Goal: Task Accomplishment & Management: Manage account settings

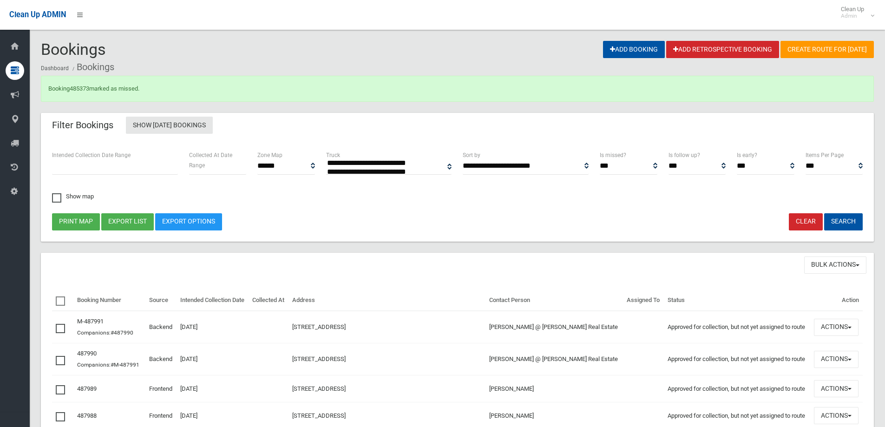
select select
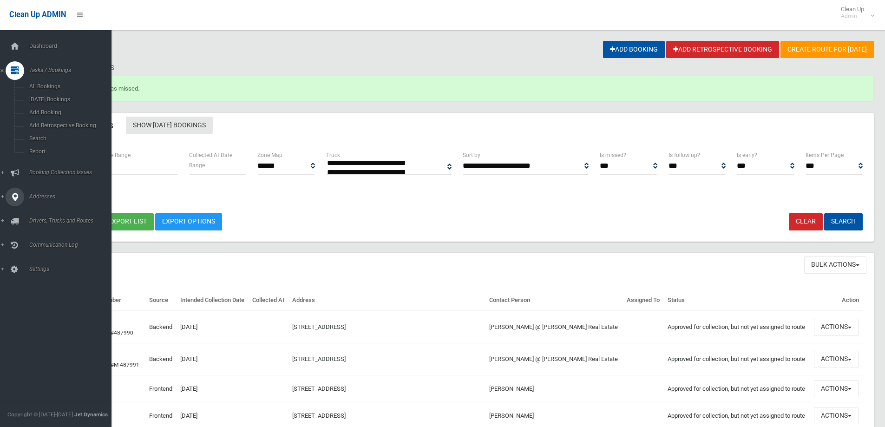
click at [11, 194] on icon at bounding box center [15, 197] width 8 height 19
click at [42, 138] on span "All Addresses" at bounding box center [68, 134] width 84 height 7
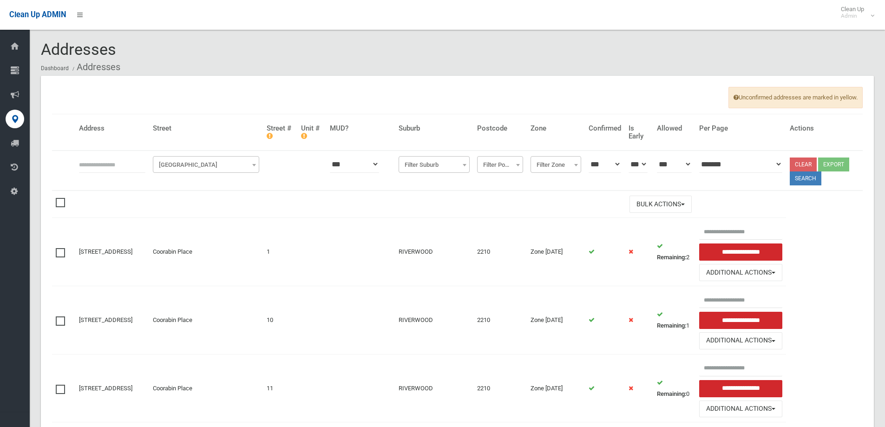
click at [236, 161] on span "Filter Street" at bounding box center [206, 164] width 102 height 13
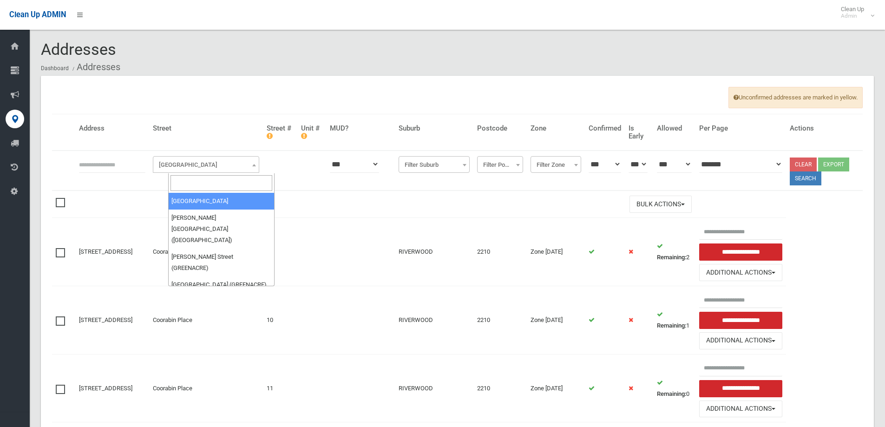
click at [231, 180] on input "search" at bounding box center [222, 183] width 102 height 16
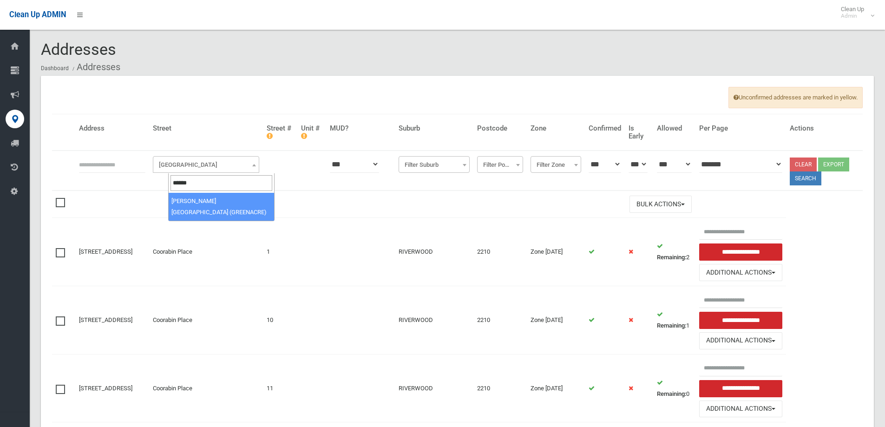
type input "******"
select select "****"
click at [126, 169] on input "text" at bounding box center [112, 164] width 66 height 17
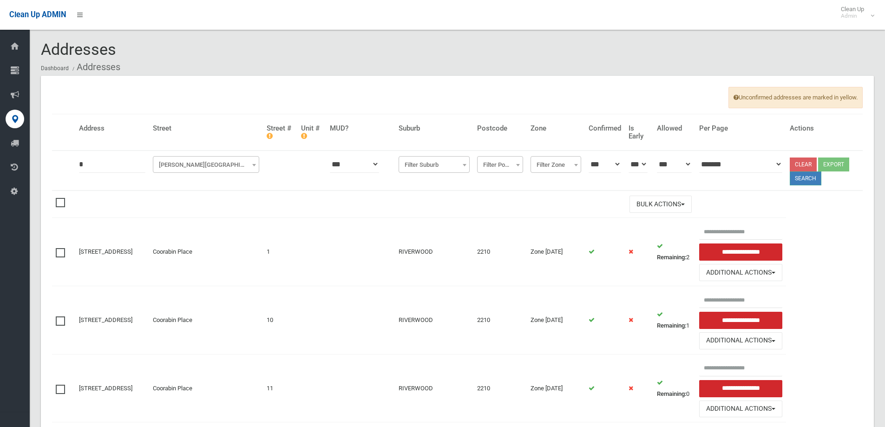
type input "*"
click at [807, 175] on button "Search" at bounding box center [806, 178] width 32 height 14
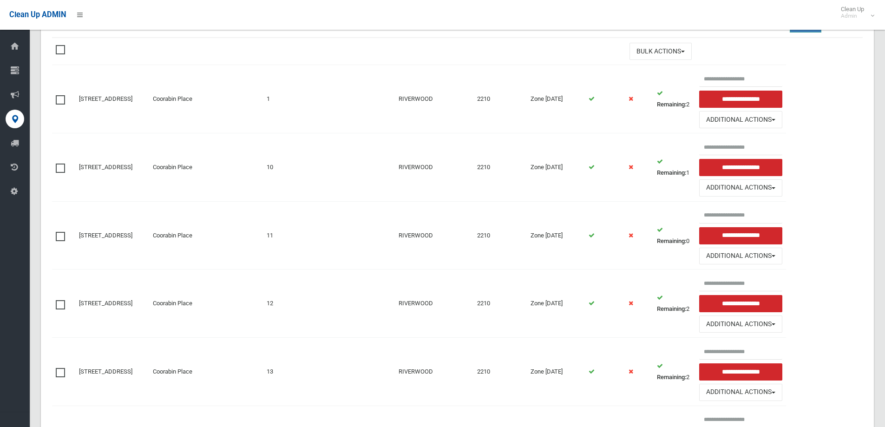
scroll to position [214, 0]
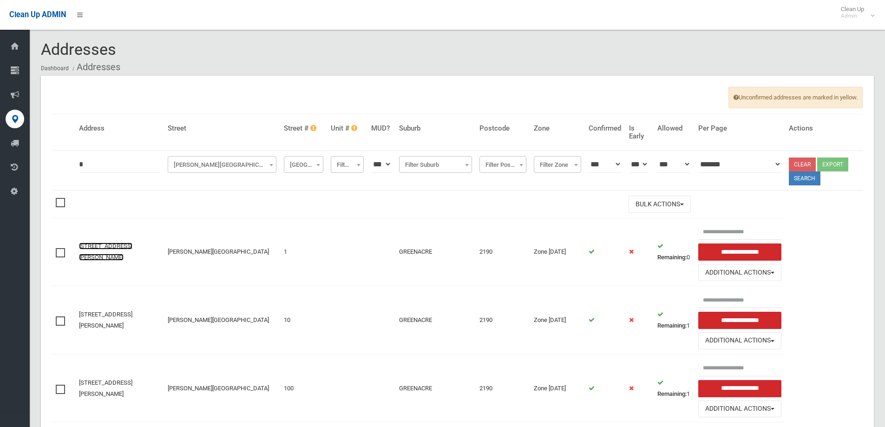
click at [125, 248] on link "1 Wilbur Street, GREENACRE NSW 2190" at bounding box center [105, 252] width 53 height 18
drag, startPoint x: 127, startPoint y: 164, endPoint x: 44, endPoint y: 155, distance: 83.2
type input "***"
click at [175, 166] on span "Wilbur Street (GREENACRE)" at bounding box center [222, 164] width 104 height 13
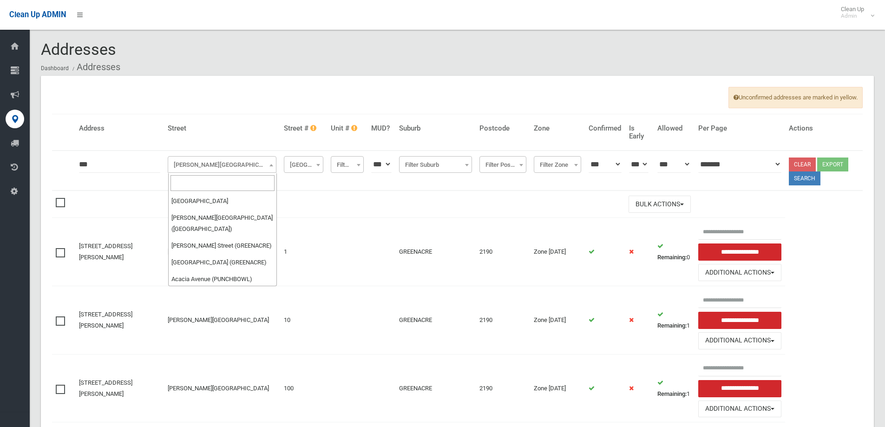
scroll to position [38757, 0]
click at [181, 182] on input "search" at bounding box center [223, 183] width 104 height 16
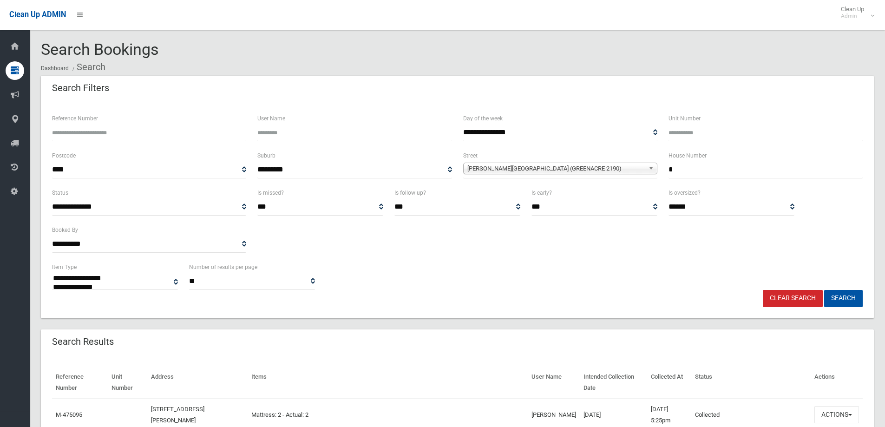
select select
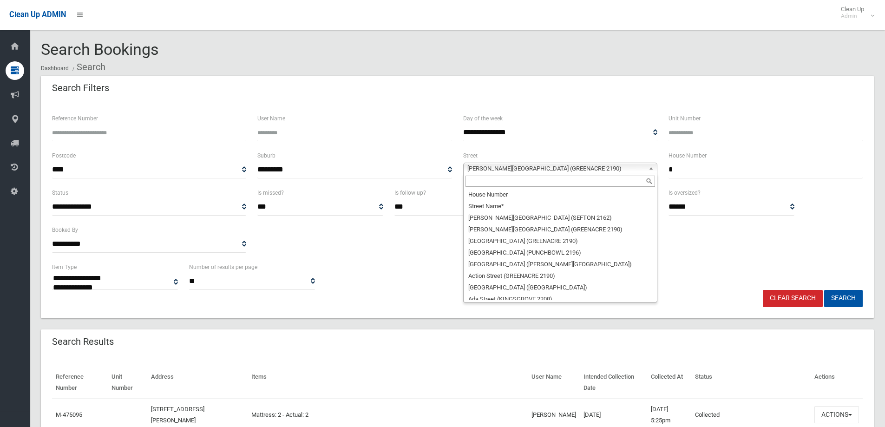
drag, startPoint x: 527, startPoint y: 170, endPoint x: 559, endPoint y: 166, distance: 31.4
click at [531, 168] on span "Wilbur Street (GREENACRE 2190)" at bounding box center [555, 168] width 177 height 11
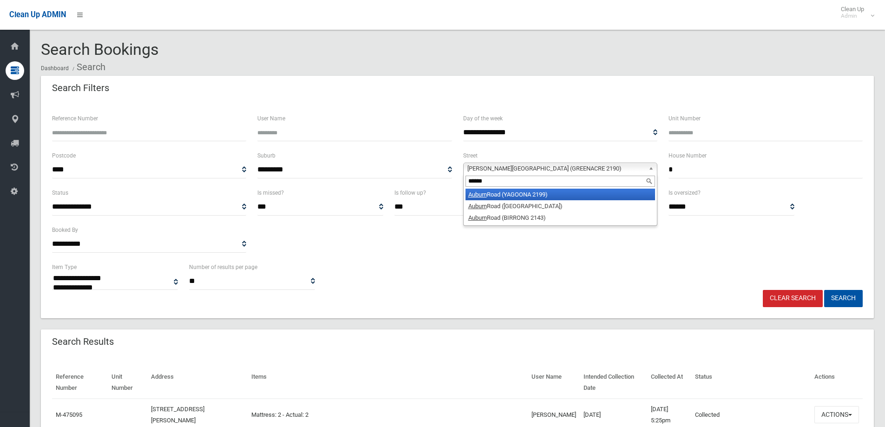
type input "******"
click at [629, 199] on li "Auburn Road (YAGOONA 2199)" at bounding box center [561, 195] width 190 height 12
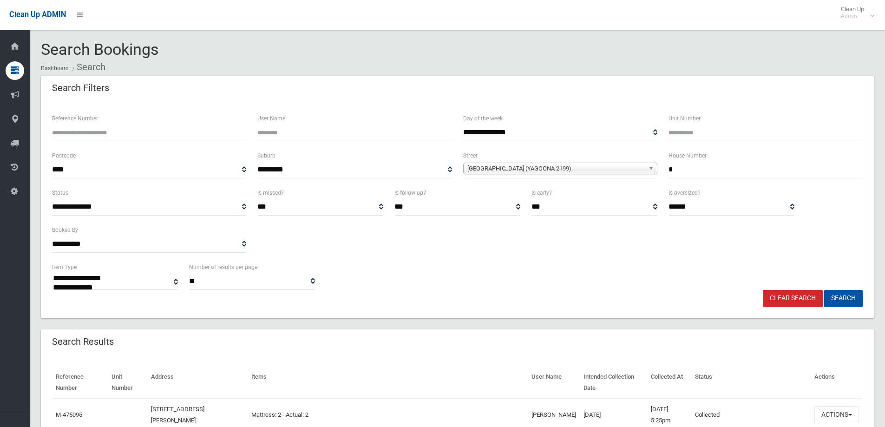
drag, startPoint x: 658, startPoint y: 170, endPoint x: 572, endPoint y: 165, distance: 86.1
click at [572, 165] on div "**********" at bounding box center [457, 168] width 822 height 37
type input "***"
click at [844, 296] on button "Search" at bounding box center [843, 298] width 39 height 17
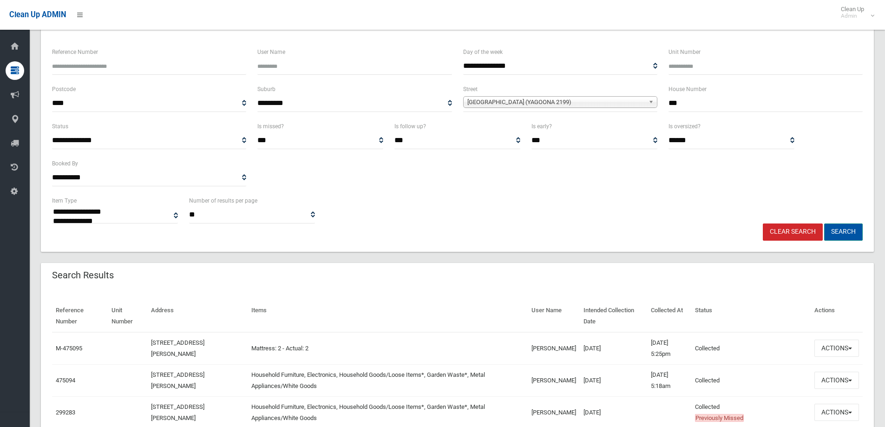
scroll to position [232, 0]
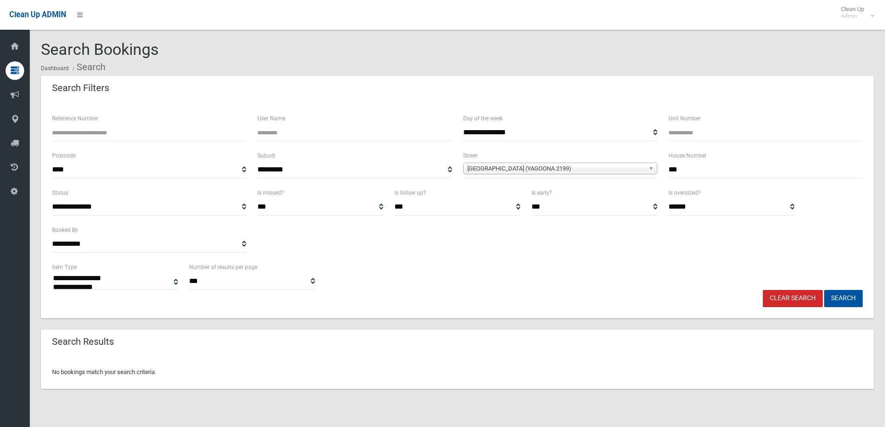
select select
click at [373, 167] on select "**********" at bounding box center [354, 169] width 194 height 17
select select
click at [257, 161] on select "**********" at bounding box center [354, 169] width 194 height 17
click at [14, 167] on div "**********" at bounding box center [442, 224] width 885 height 427
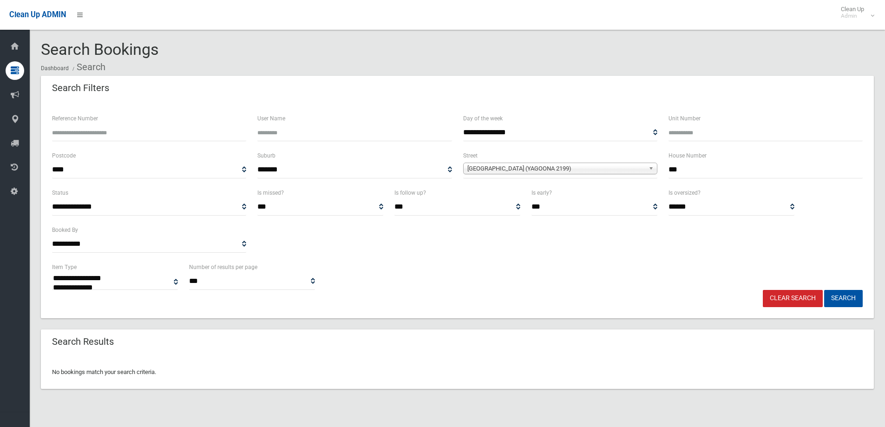
click at [162, 170] on select "********* **** **** **** **** **** **** **** **** **** **** **** **** **** ****…" at bounding box center [149, 169] width 194 height 17
drag, startPoint x: 72, startPoint y: 171, endPoint x: 53, endPoint y: 171, distance: 18.1
click at [53, 171] on select "********* **** **** **** **** **** **** **** **** **** **** **** **** **** ****…" at bounding box center [149, 169] width 194 height 17
select select
click at [52, 161] on select "********* **** **** **** **** **** **** **** **** **** **** **** **** **** ****…" at bounding box center [149, 169] width 194 height 17
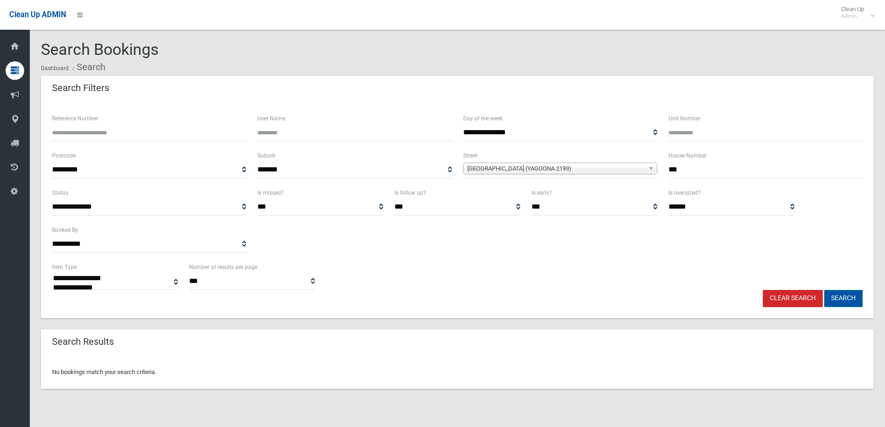
click at [842, 300] on button "Search" at bounding box center [843, 298] width 39 height 17
click at [845, 301] on button "Search" at bounding box center [843, 298] width 39 height 17
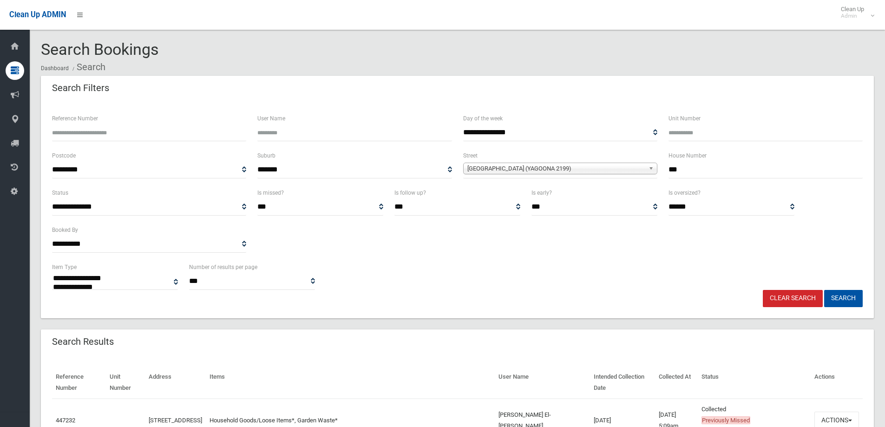
select select
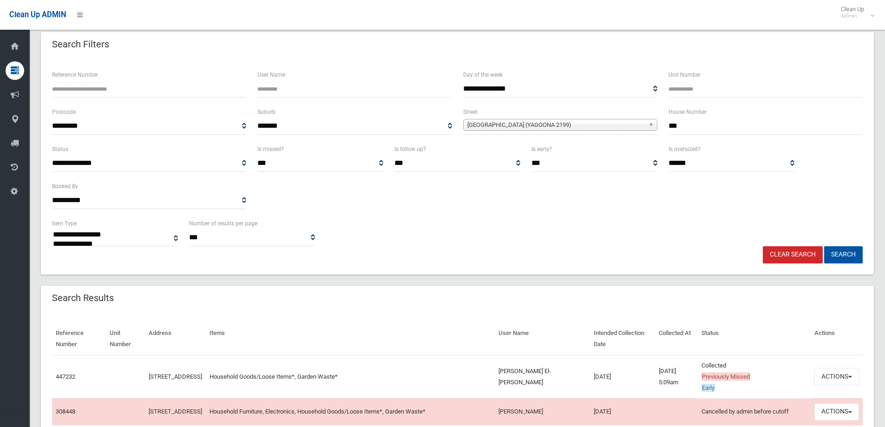
scroll to position [186, 0]
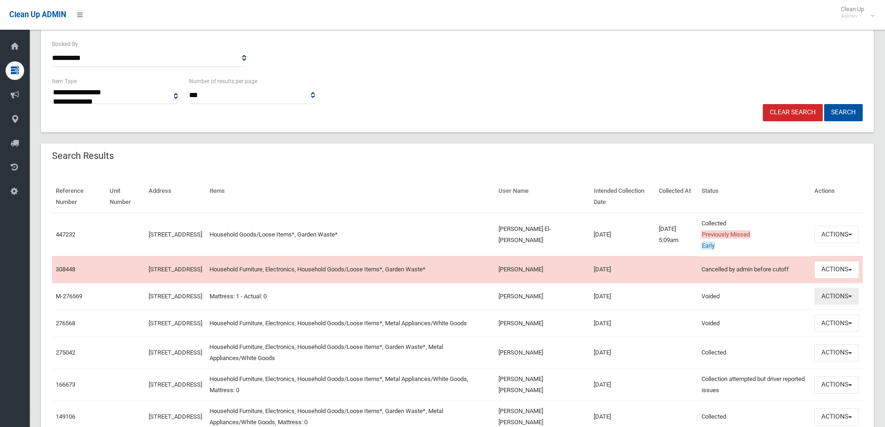
click at [841, 305] on button "Actions" at bounding box center [837, 296] width 45 height 17
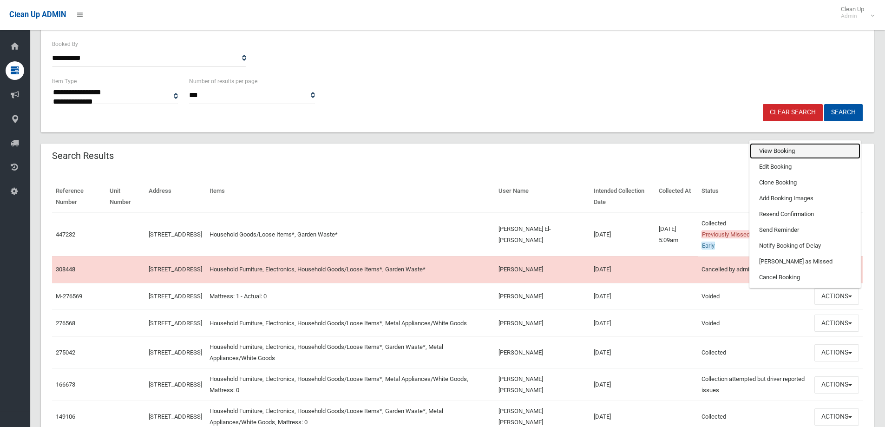
click at [767, 159] on link "View Booking" at bounding box center [805, 151] width 111 height 16
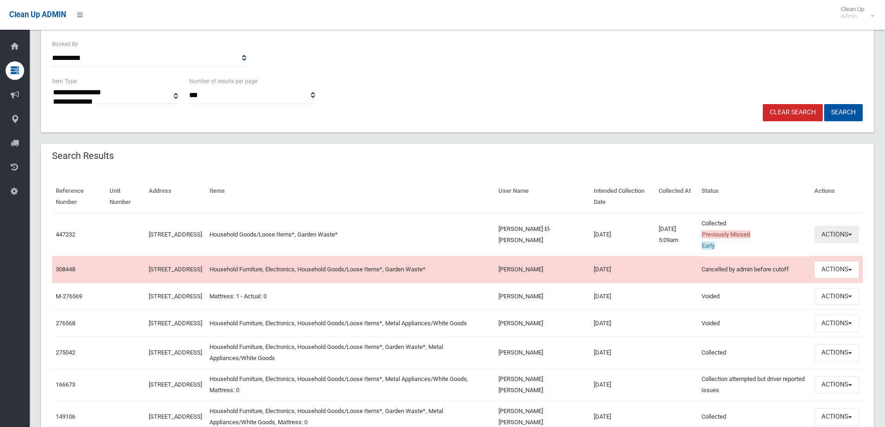
click at [829, 237] on button "Actions" at bounding box center [837, 234] width 45 height 17
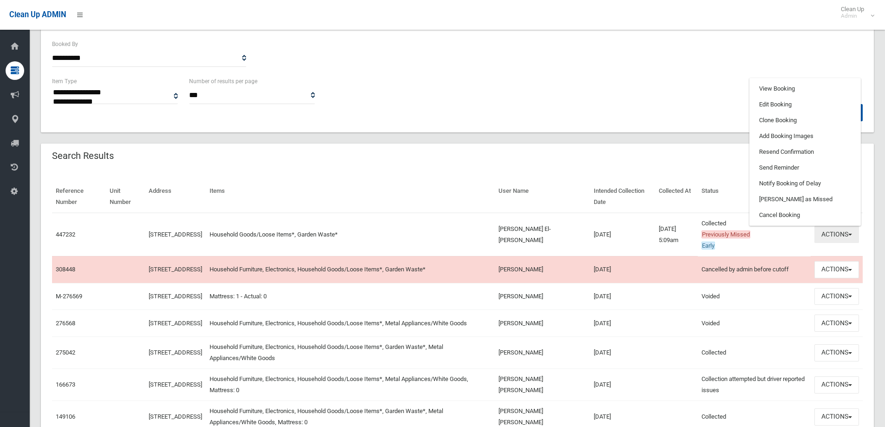
scroll to position [0, 0]
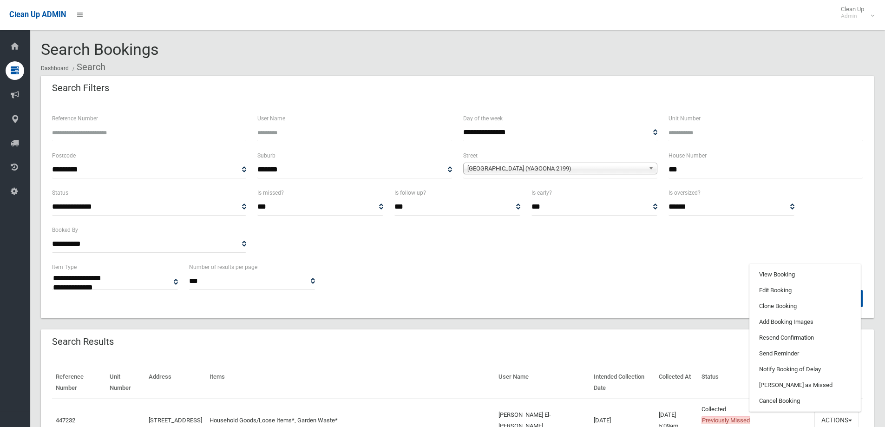
drag, startPoint x: 718, startPoint y: 173, endPoint x: 470, endPoint y: 158, distance: 249.1
click at [472, 161] on div "**********" at bounding box center [457, 168] width 822 height 37
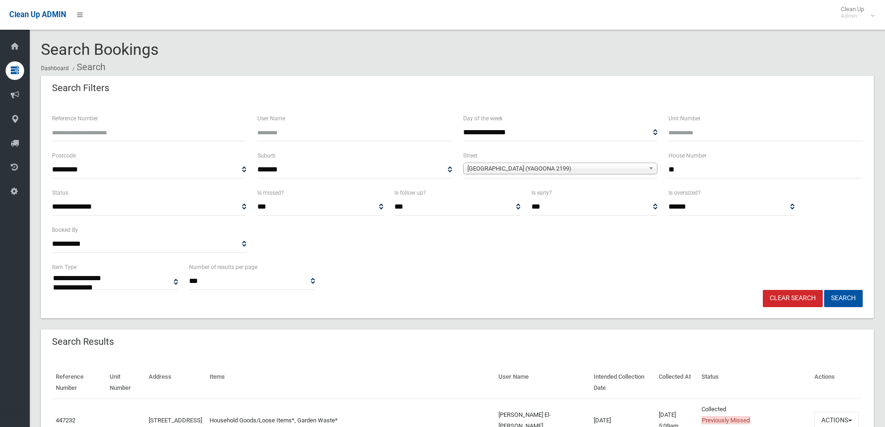
type input "**"
click at [504, 169] on span "Auburn Road (YAGOONA 2199)" at bounding box center [555, 168] width 177 height 11
type input "*****"
click at [505, 190] on li "David Street (GREENACRE 2190)" at bounding box center [561, 195] width 190 height 12
click at [835, 287] on div "**********" at bounding box center [457, 276] width 822 height 28
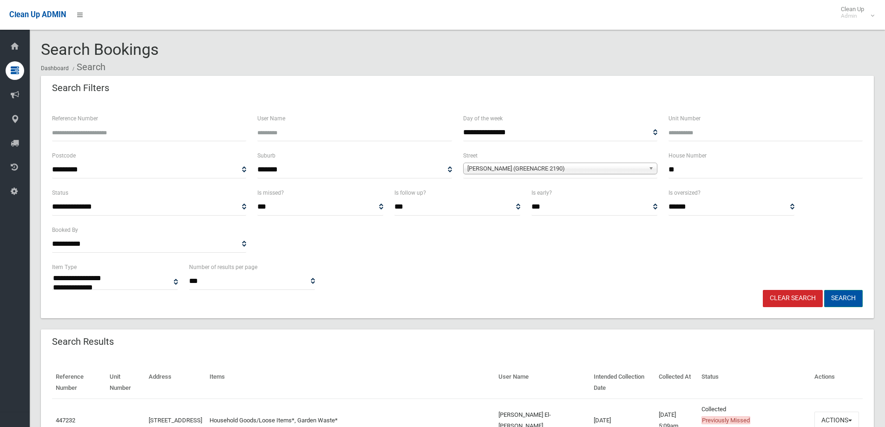
click at [835, 295] on button "Search" at bounding box center [843, 298] width 39 height 17
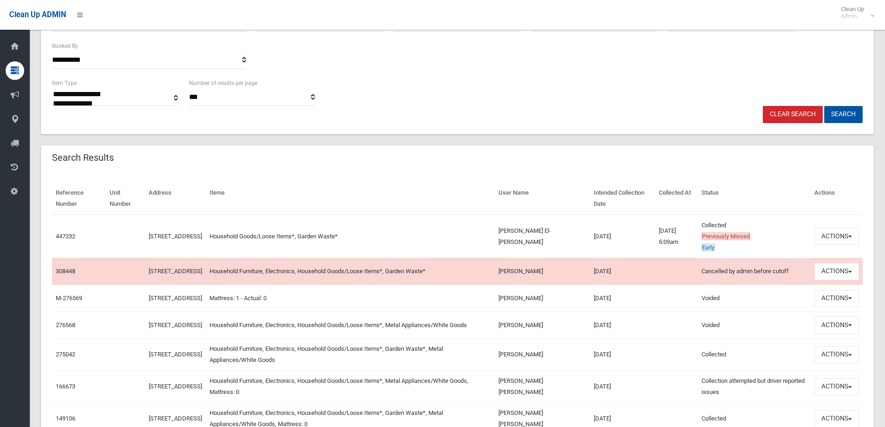
scroll to position [186, 0]
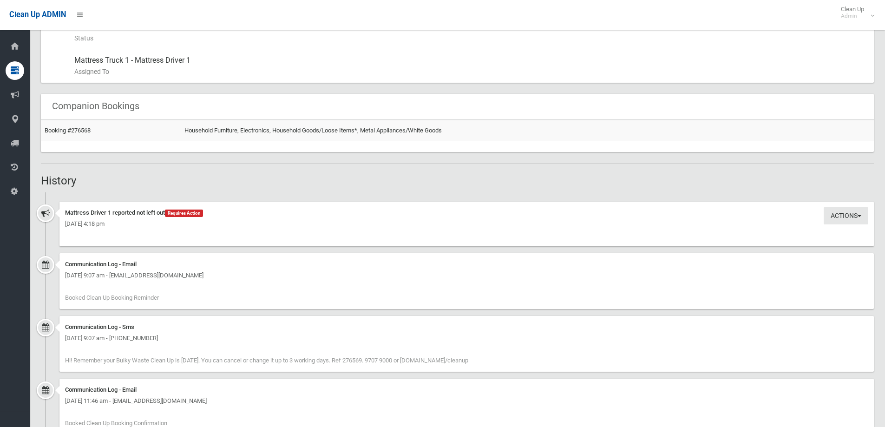
scroll to position [402, 0]
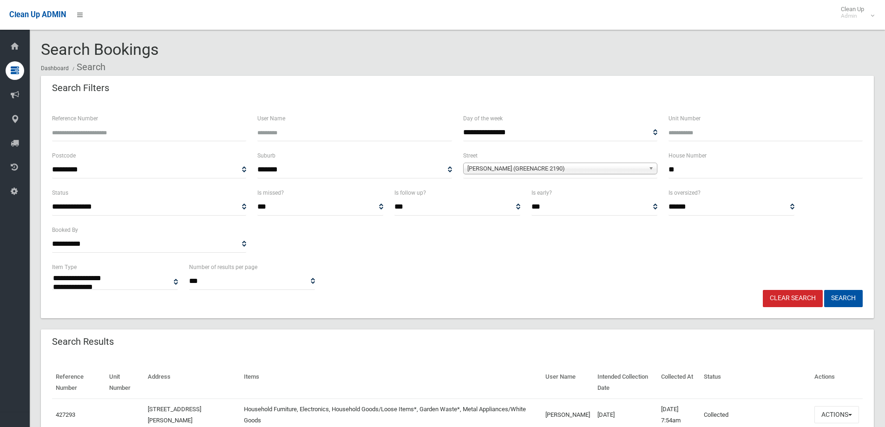
select select
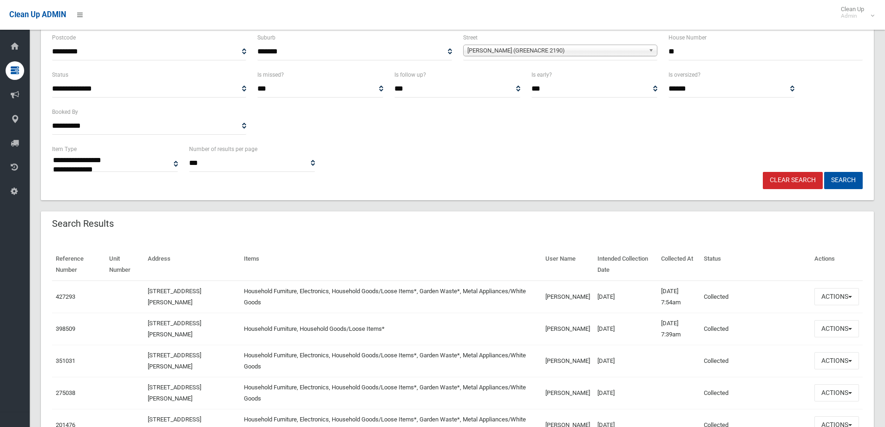
scroll to position [139, 0]
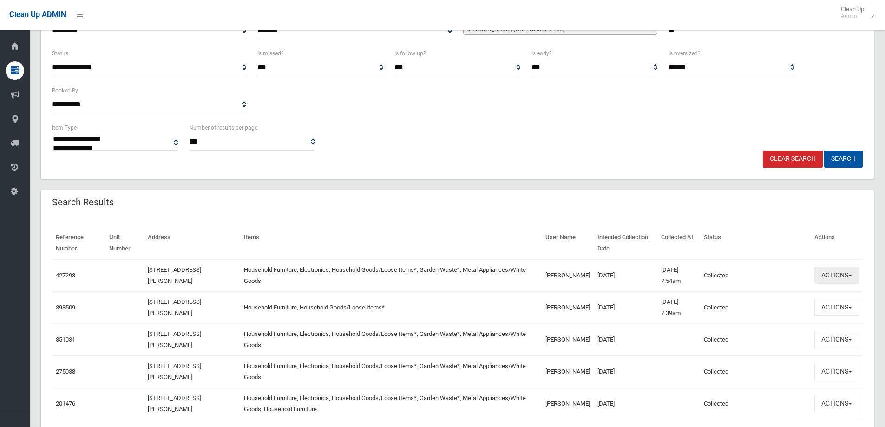
click at [834, 276] on button "Actions" at bounding box center [837, 275] width 45 height 17
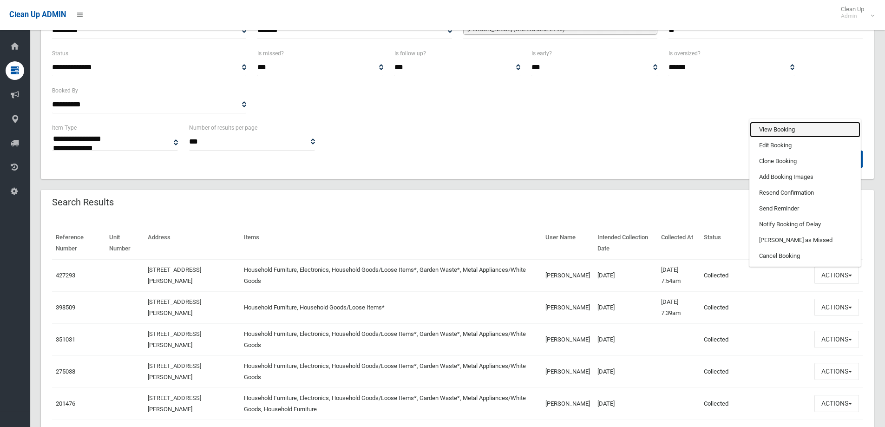
click at [786, 129] on link "View Booking" at bounding box center [805, 130] width 111 height 16
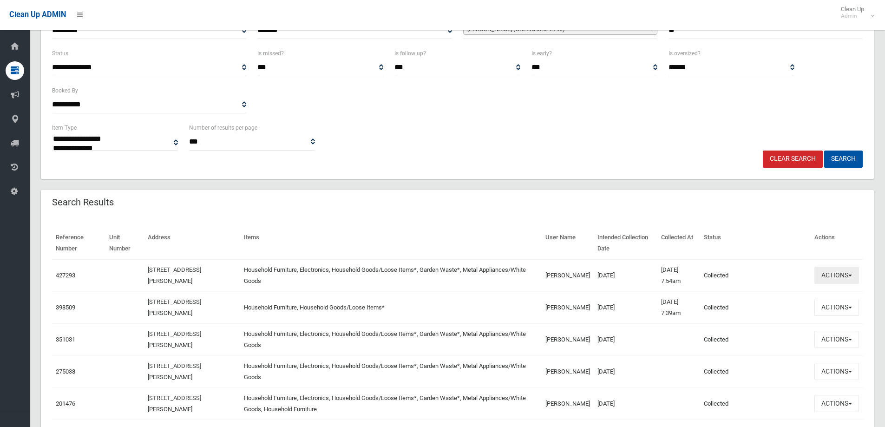
click at [820, 277] on button "Actions" at bounding box center [837, 275] width 45 height 17
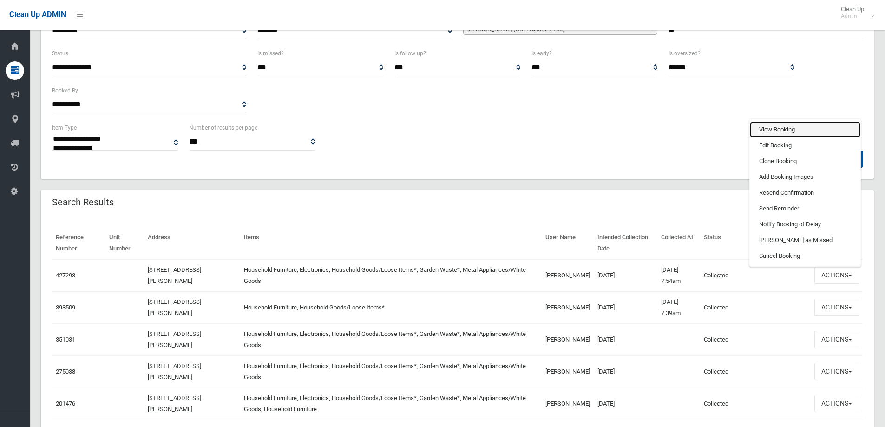
click at [773, 128] on link "View Booking" at bounding box center [805, 130] width 111 height 16
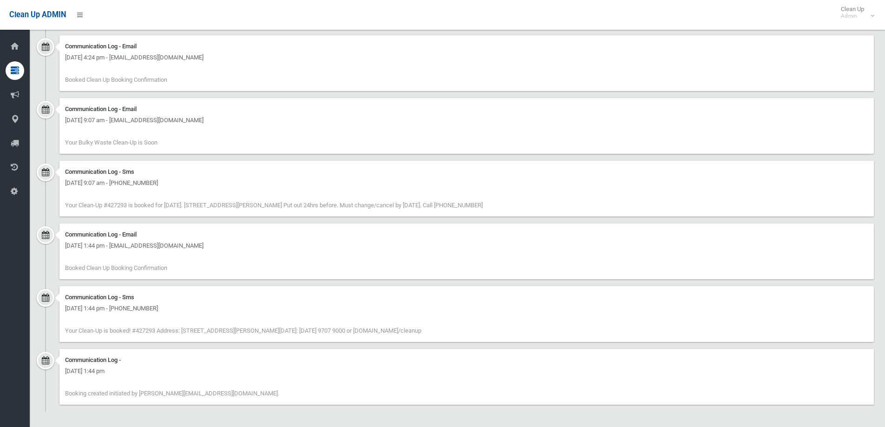
scroll to position [1558, 0]
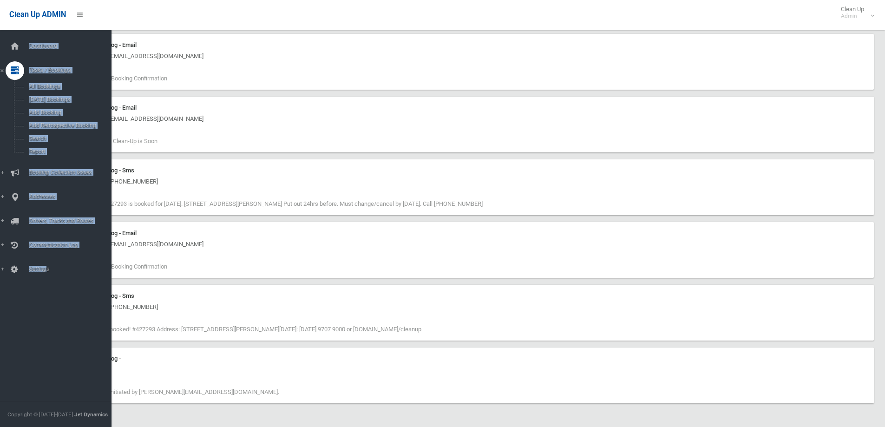
drag, startPoint x: 236, startPoint y: 394, endPoint x: 42, endPoint y: 310, distance: 210.9
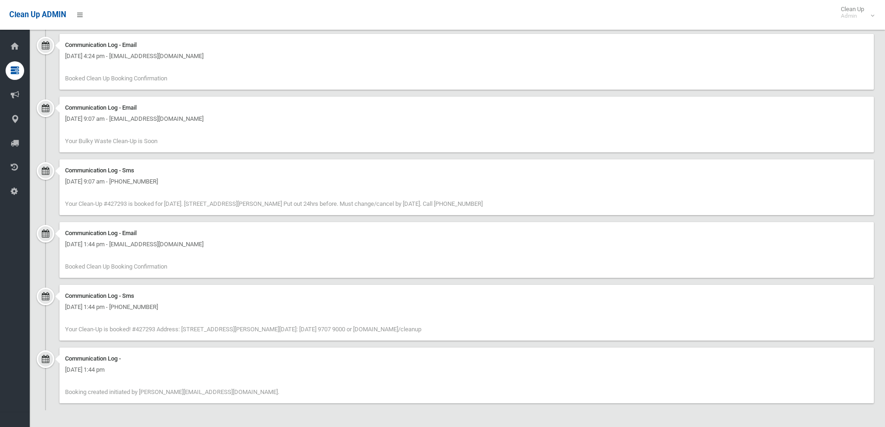
click at [379, 344] on div "Communication Log - Sms Monday 2nd December 2024 - 1:44 pm - +61415475276 Your …" at bounding box center [457, 316] width 833 height 63
drag, startPoint x: 241, startPoint y: 391, endPoint x: 68, endPoint y: 356, distance: 176.3
click at [68, 356] on div "Communication Log - Monday 2nd December 2024 - 1:44 pm Booking created initiate…" at bounding box center [466, 376] width 815 height 56
click at [250, 385] on div "Communication Log - Monday 2nd December 2024 - 1:44 pm Booking created initiate…" at bounding box center [466, 376] width 815 height 56
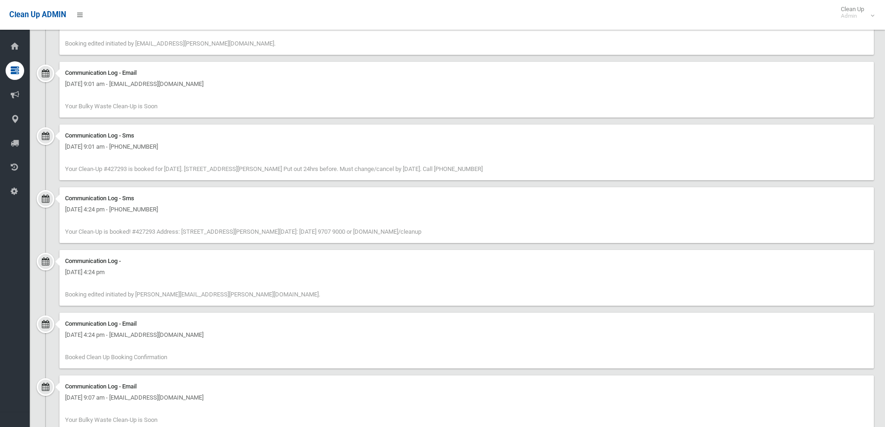
click at [204, 337] on div "Thursday 2nd January 2025 - 4:24 pm - cannstreet@live.com.au" at bounding box center [466, 334] width 803 height 11
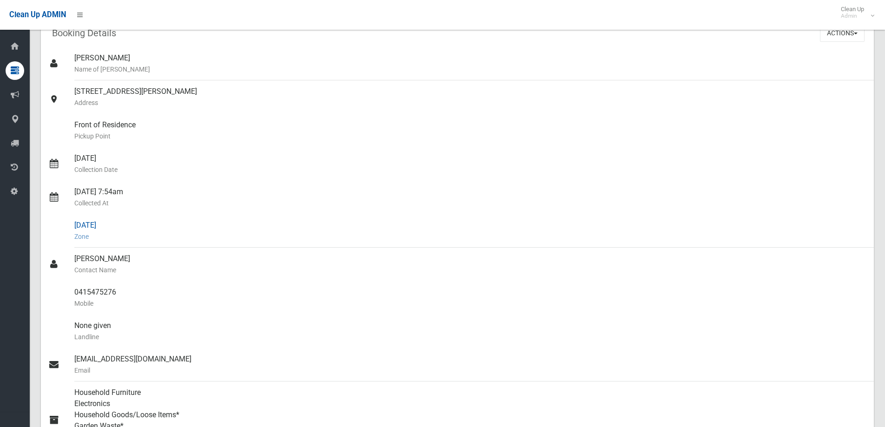
scroll to position [71, 0]
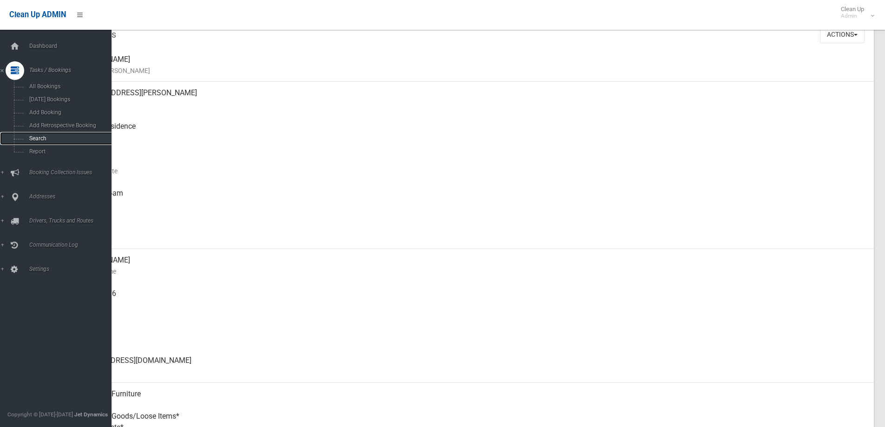
click at [26, 142] on link "Search" at bounding box center [59, 138] width 118 height 13
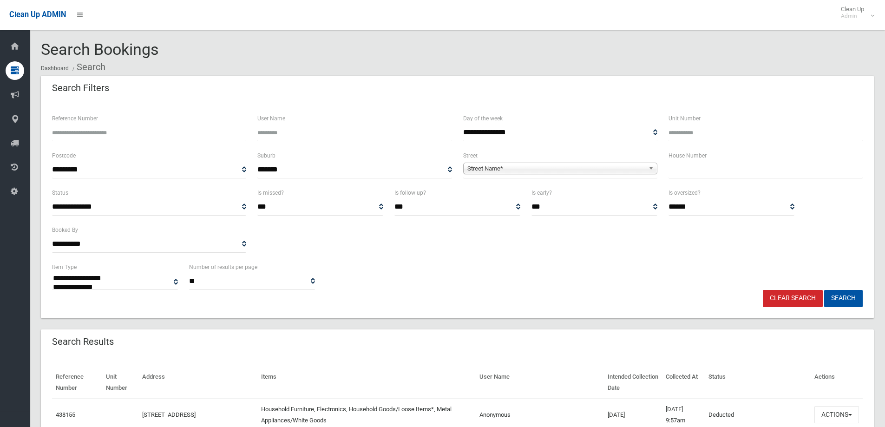
select select
click at [702, 175] on input "text" at bounding box center [766, 169] width 194 height 17
type input "*"
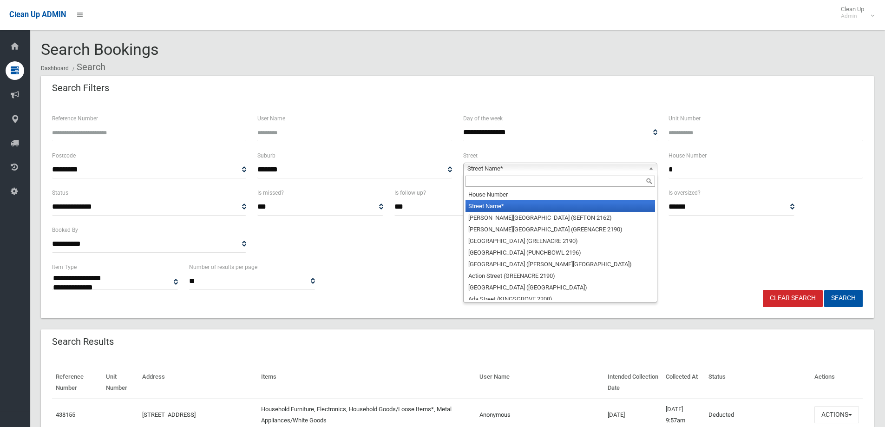
click at [628, 169] on span "Street Name*" at bounding box center [555, 168] width 177 height 11
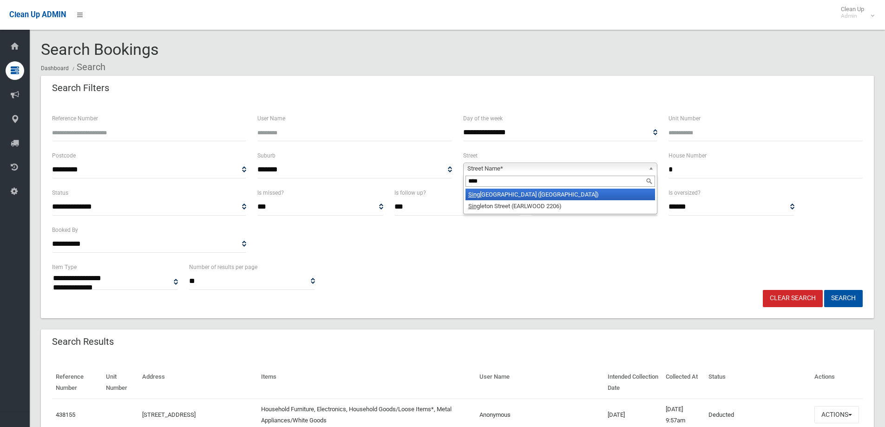
type input "****"
drag, startPoint x: 582, startPoint y: 191, endPoint x: 700, endPoint y: 230, distance: 124.7
click at [582, 192] on li "Sing leton Avenue (EAST HILLS 2213)" at bounding box center [561, 195] width 190 height 12
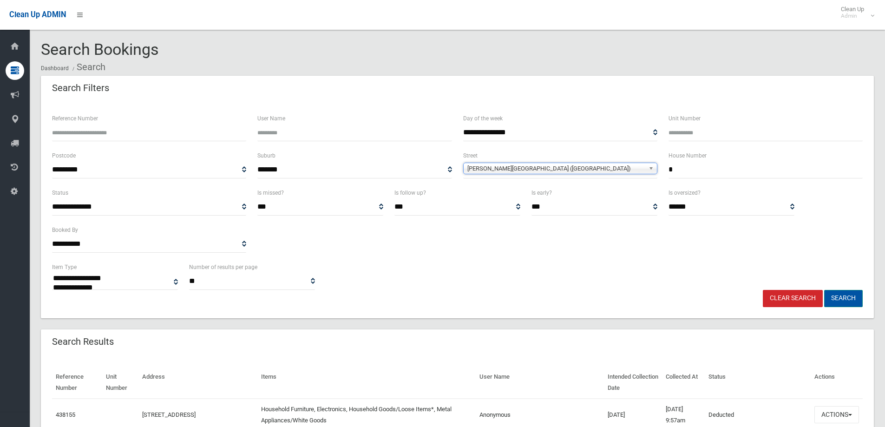
click at [836, 304] on button "Search" at bounding box center [843, 298] width 39 height 17
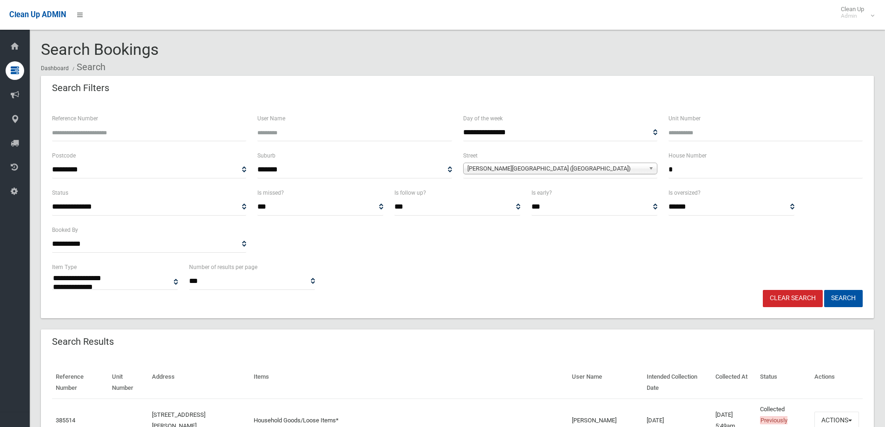
select select
type input "**"
drag, startPoint x: 0, startPoint y: 0, endPoint x: 495, endPoint y: 171, distance: 523.4
click at [494, 171] on span "[PERSON_NAME][GEOGRAPHIC_DATA] ([GEOGRAPHIC_DATA])" at bounding box center [555, 168] width 177 height 11
type input "****"
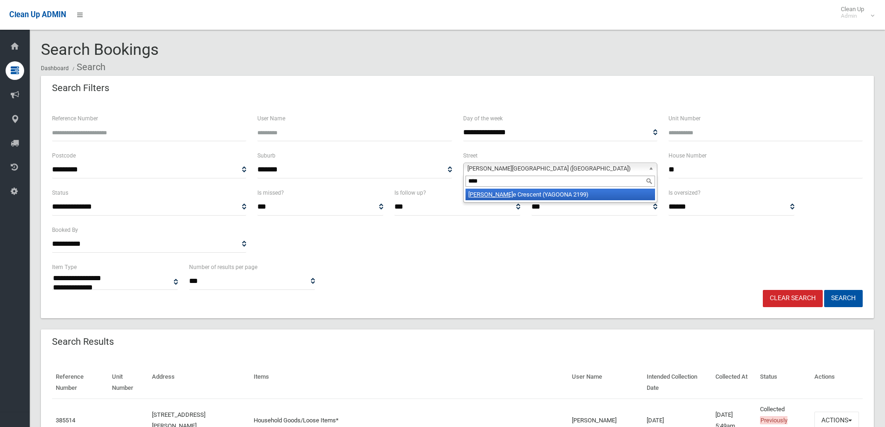
click at [495, 199] on li "[PERSON_NAME] e Crescent (YAGOONA 2199)" at bounding box center [561, 195] width 190 height 12
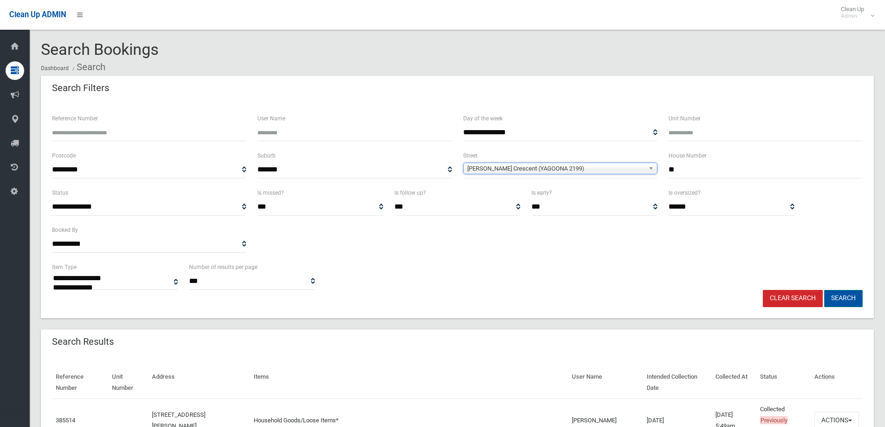
click at [845, 299] on button "Search" at bounding box center [843, 298] width 39 height 17
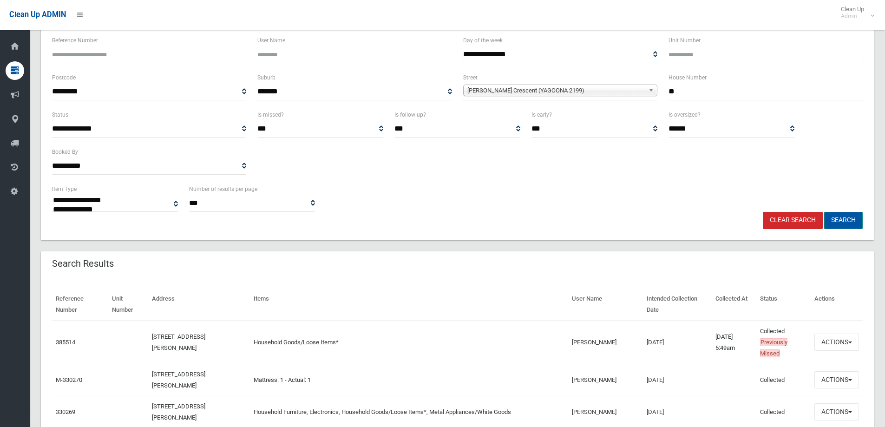
scroll to position [139, 0]
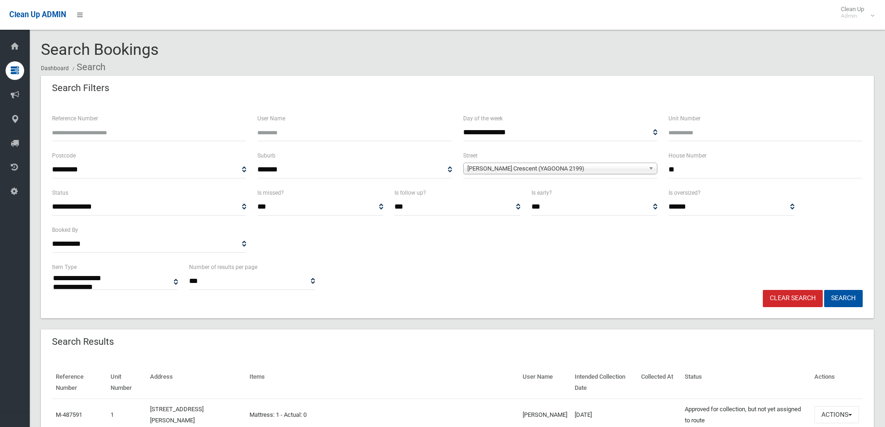
select select
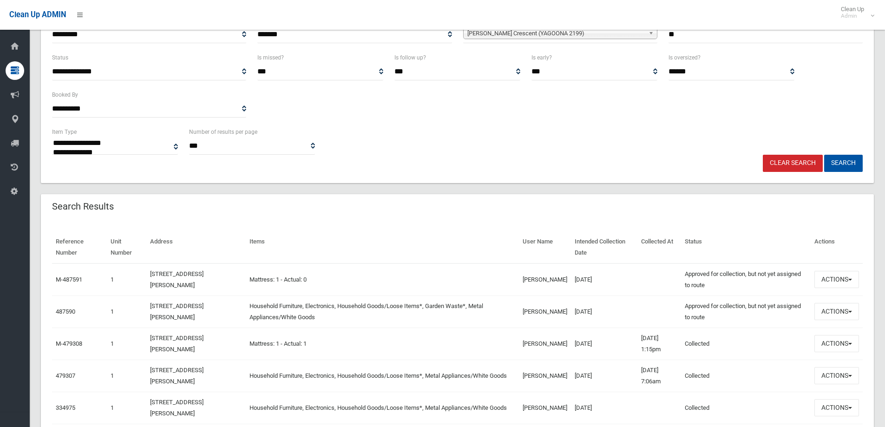
scroll to position [139, 0]
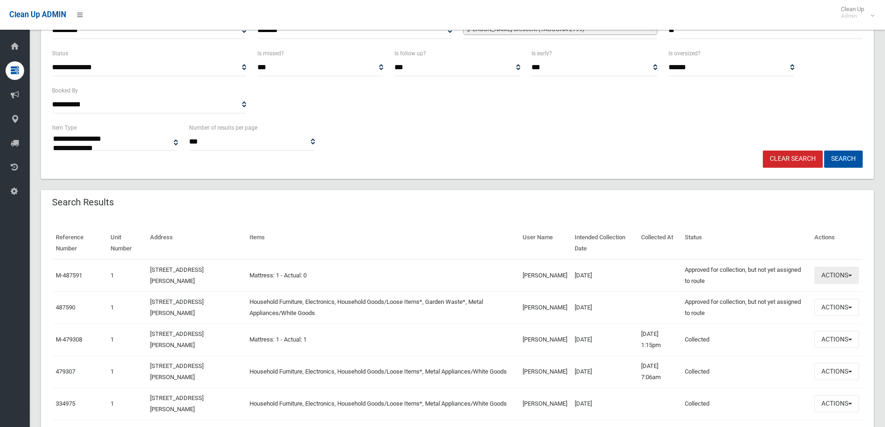
click at [838, 275] on button "Actions" at bounding box center [837, 275] width 45 height 17
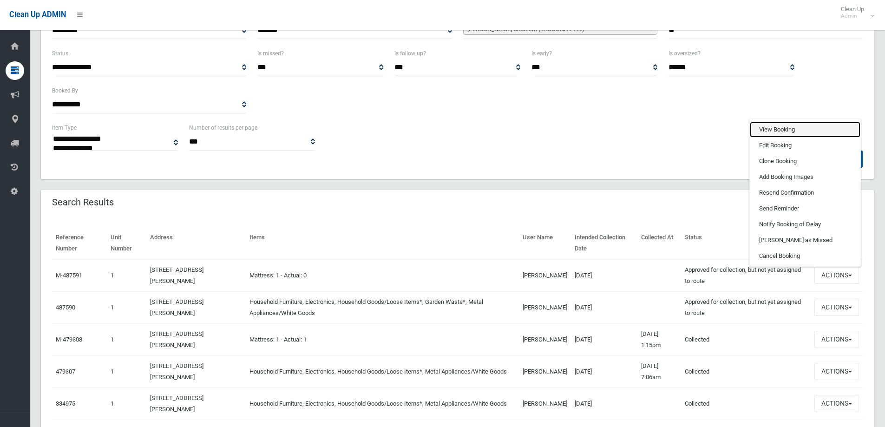
click at [776, 131] on link "View Booking" at bounding box center [805, 130] width 111 height 16
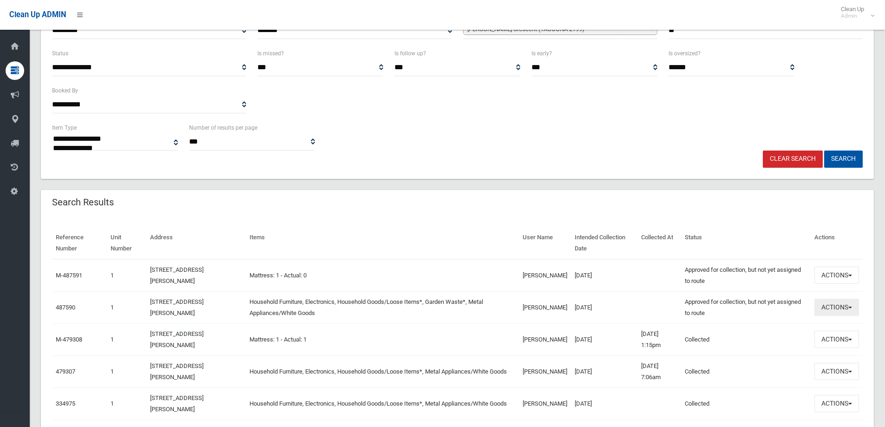
click at [827, 314] on button "Actions" at bounding box center [837, 307] width 45 height 17
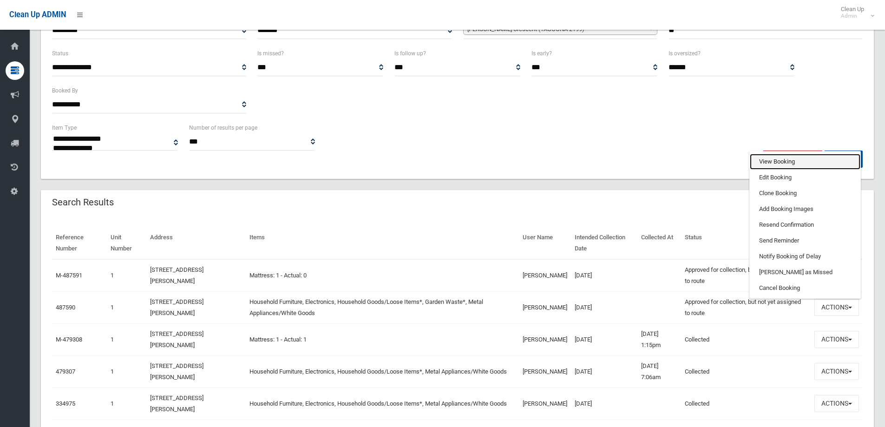
click at [794, 164] on link "View Booking" at bounding box center [805, 162] width 111 height 16
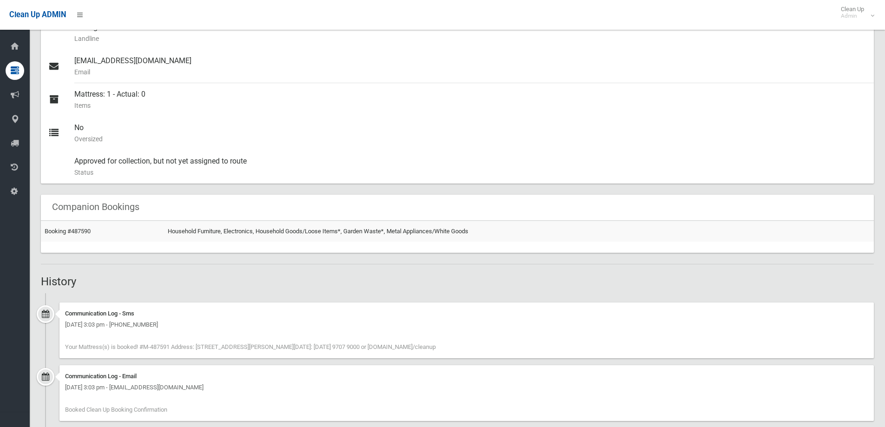
scroll to position [372, 0]
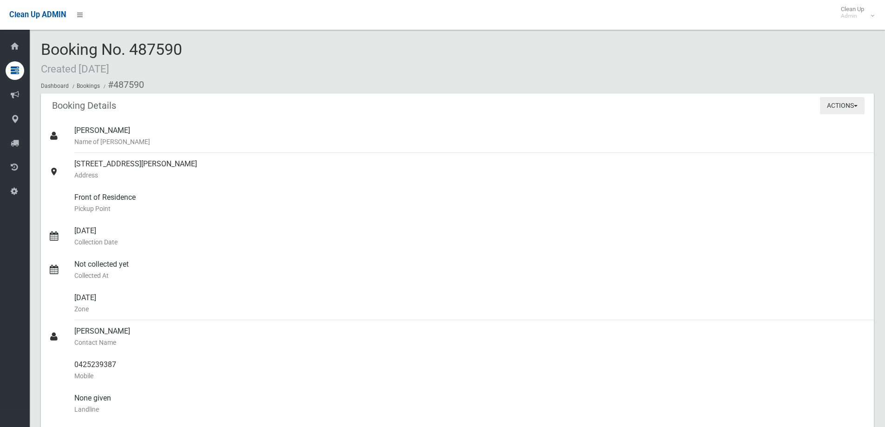
click at [837, 105] on button "Actions" at bounding box center [842, 105] width 45 height 17
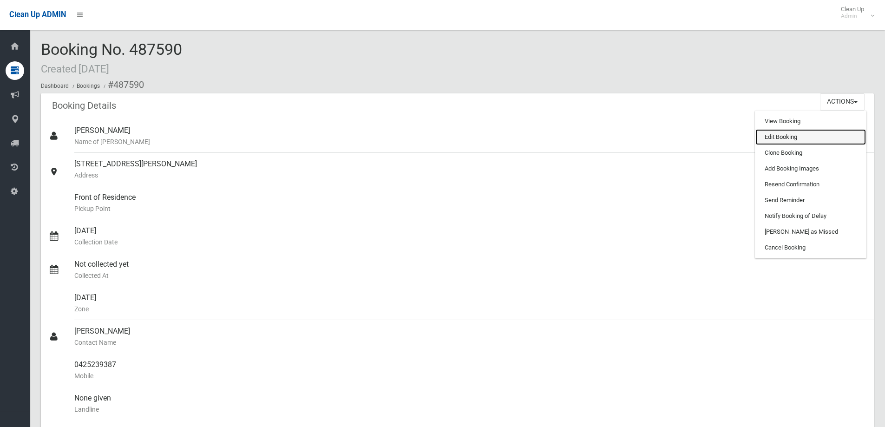
click at [809, 140] on link "Edit Booking" at bounding box center [811, 137] width 111 height 16
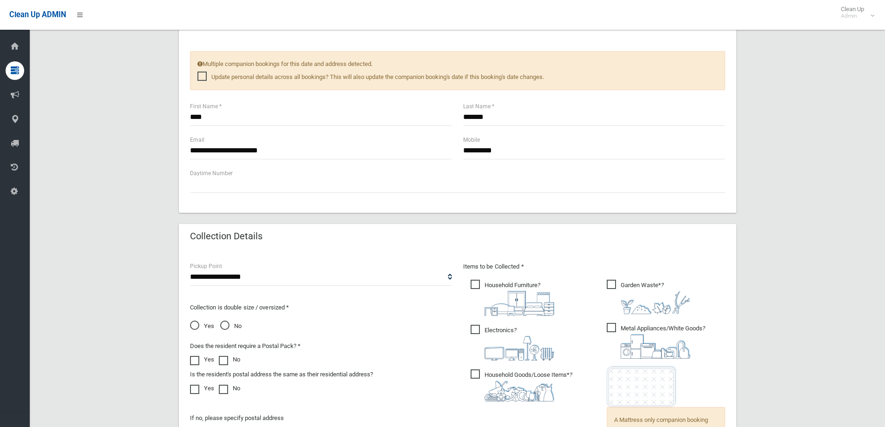
scroll to position [643, 0]
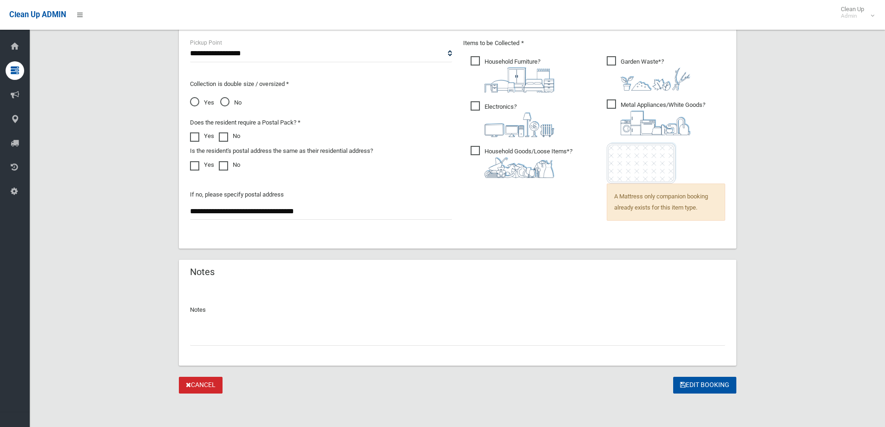
click at [278, 336] on input "text" at bounding box center [457, 337] width 535 height 17
type input "**********"
click at [718, 386] on button "Edit Booking" at bounding box center [704, 385] width 63 height 17
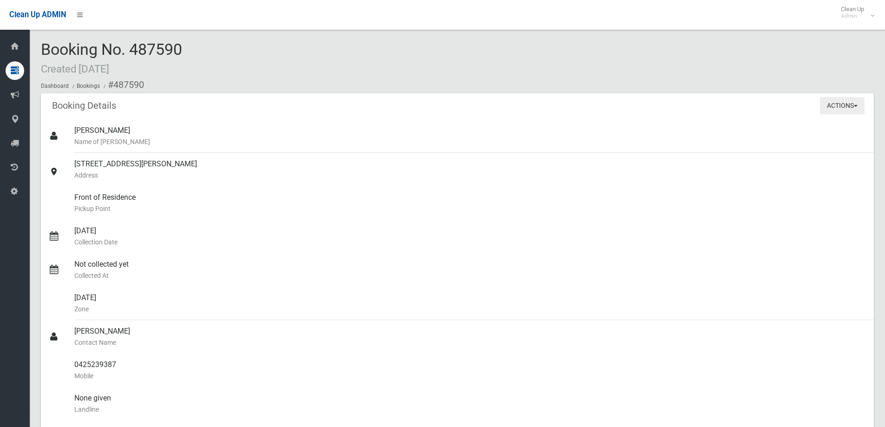
click at [844, 103] on button "Actions" at bounding box center [842, 105] width 45 height 17
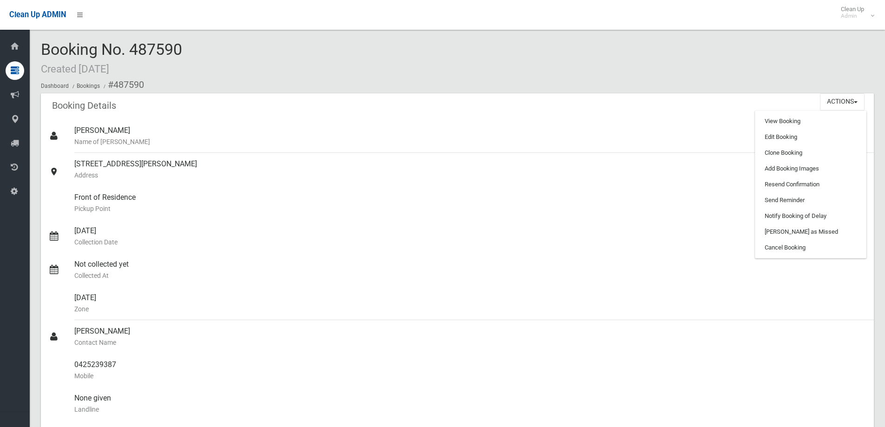
click at [598, 70] on div "Booking No. 487590 Created [DATE] Dashboard Bookings #487590" at bounding box center [457, 67] width 833 height 53
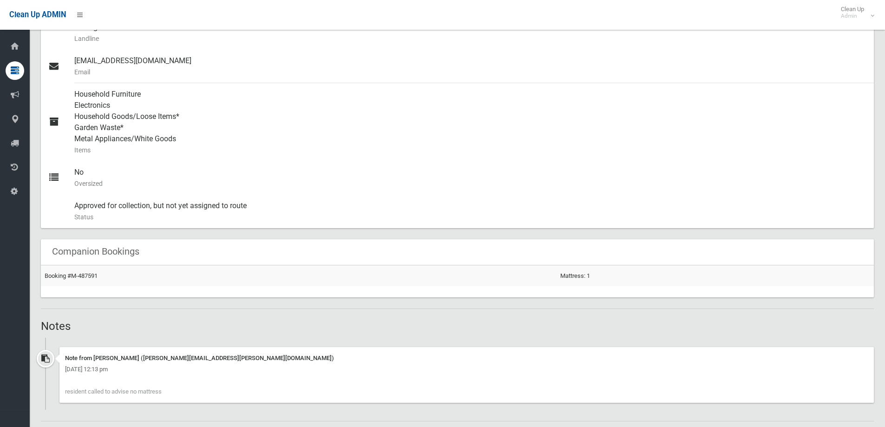
scroll to position [372, 0]
click at [83, 269] on td "Booking #M-487591" at bounding box center [299, 274] width 516 height 21
click at [86, 275] on link "Booking #M-487591" at bounding box center [71, 274] width 53 height 7
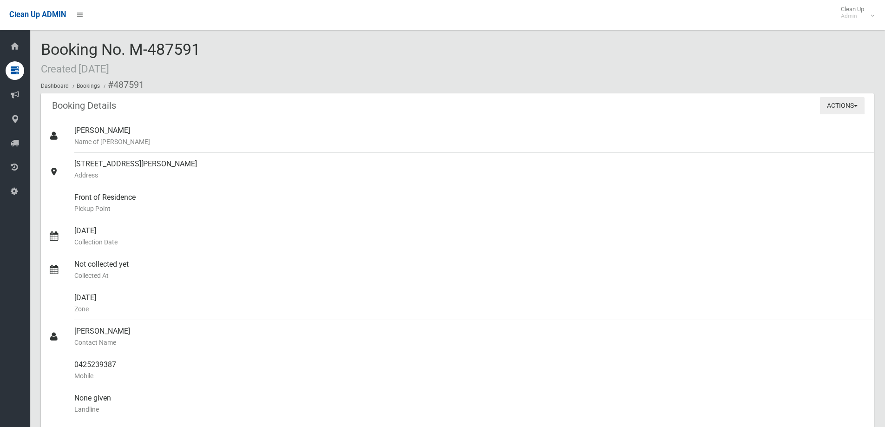
click at [862, 106] on button "Actions" at bounding box center [842, 105] width 45 height 17
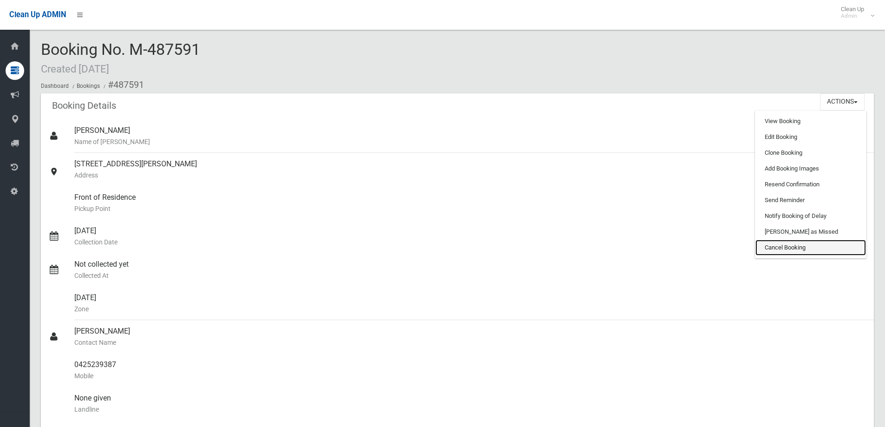
click at [792, 245] on link "Cancel Booking" at bounding box center [811, 248] width 111 height 16
